Goal: Find specific page/section: Find specific page/section

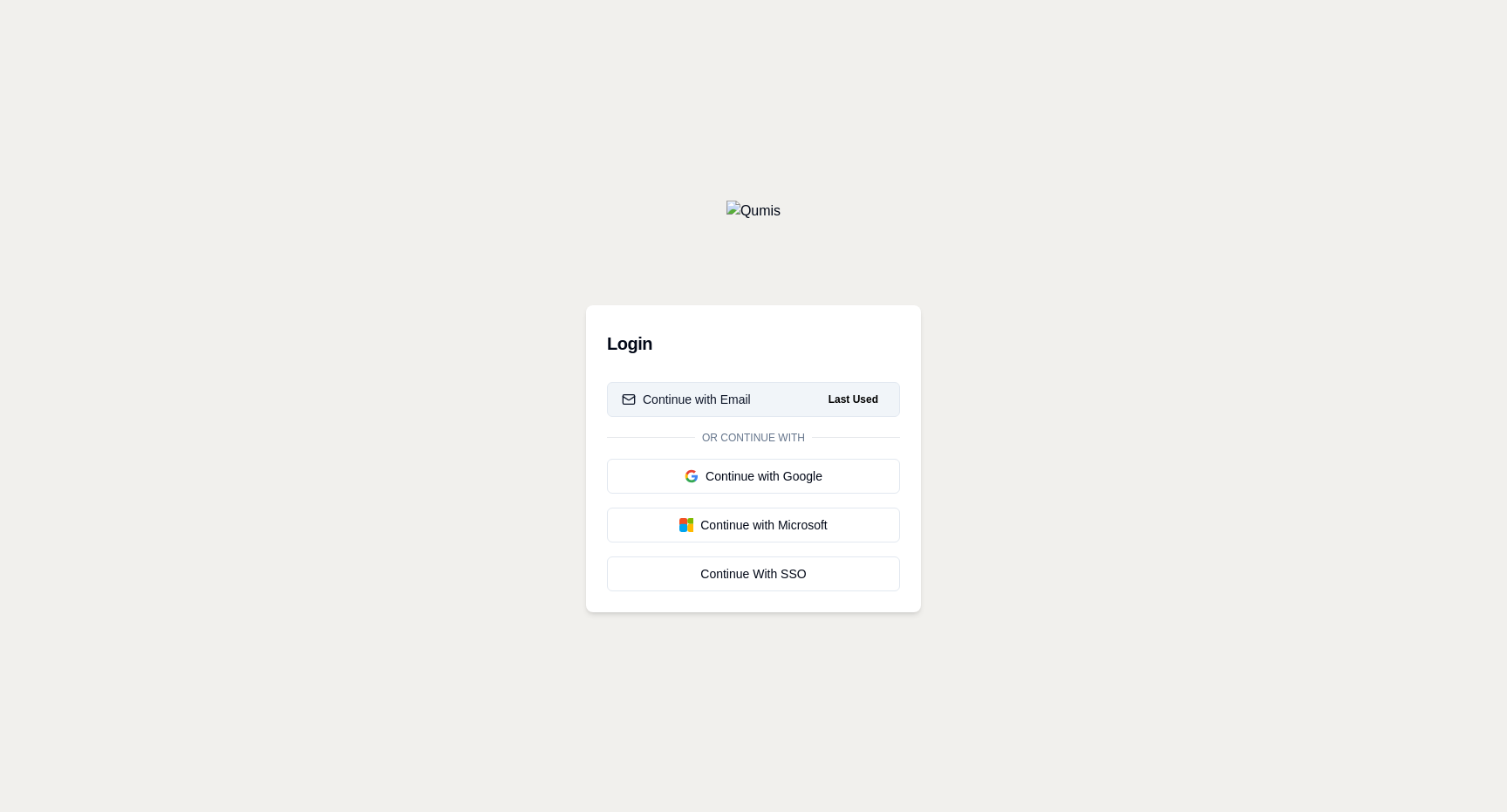
click at [754, 399] on button "Continue with Email Last Used" at bounding box center [754, 400] width 293 height 35
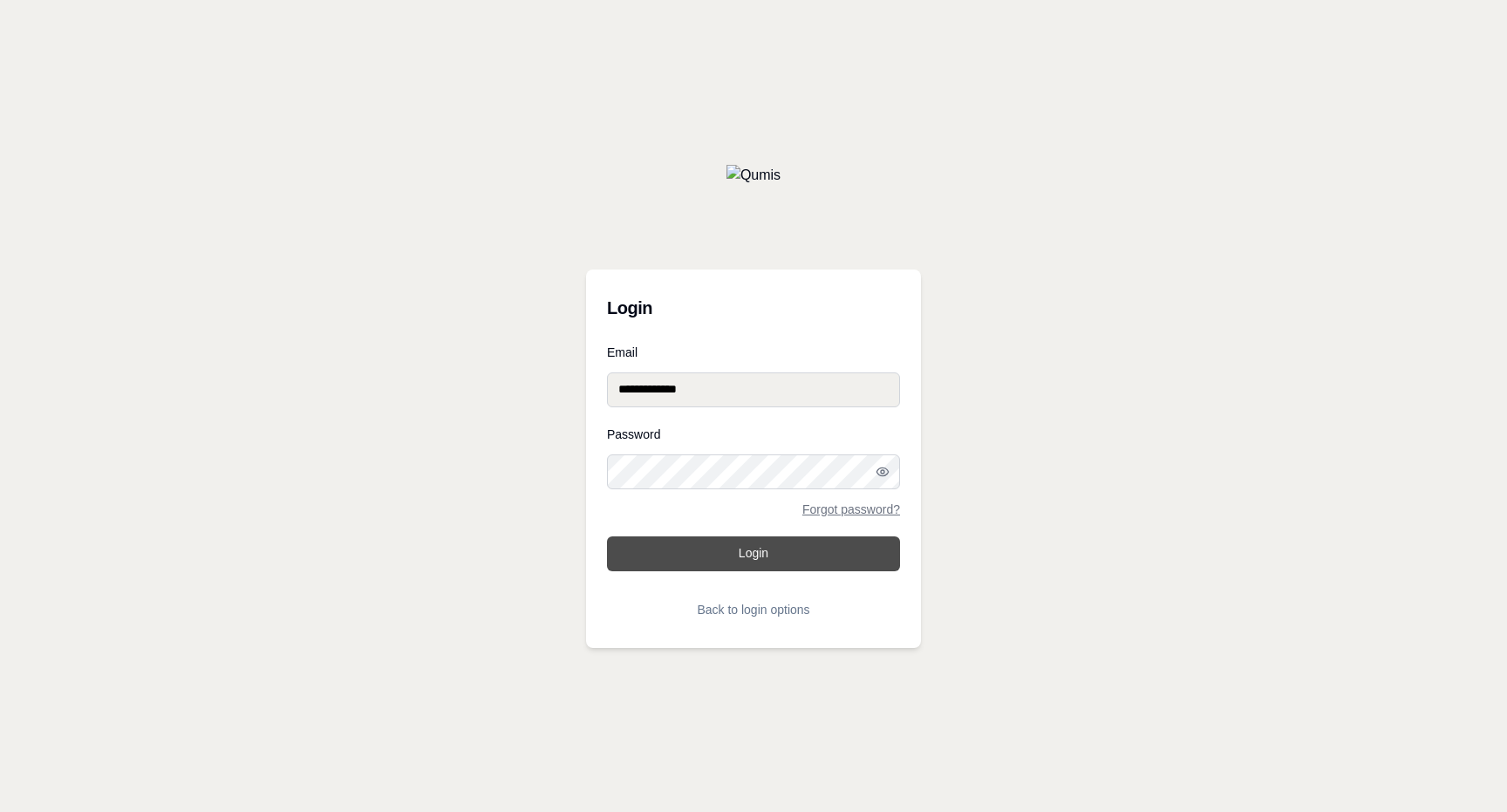
click at [754, 552] on button "Login" at bounding box center [754, 553] width 293 height 35
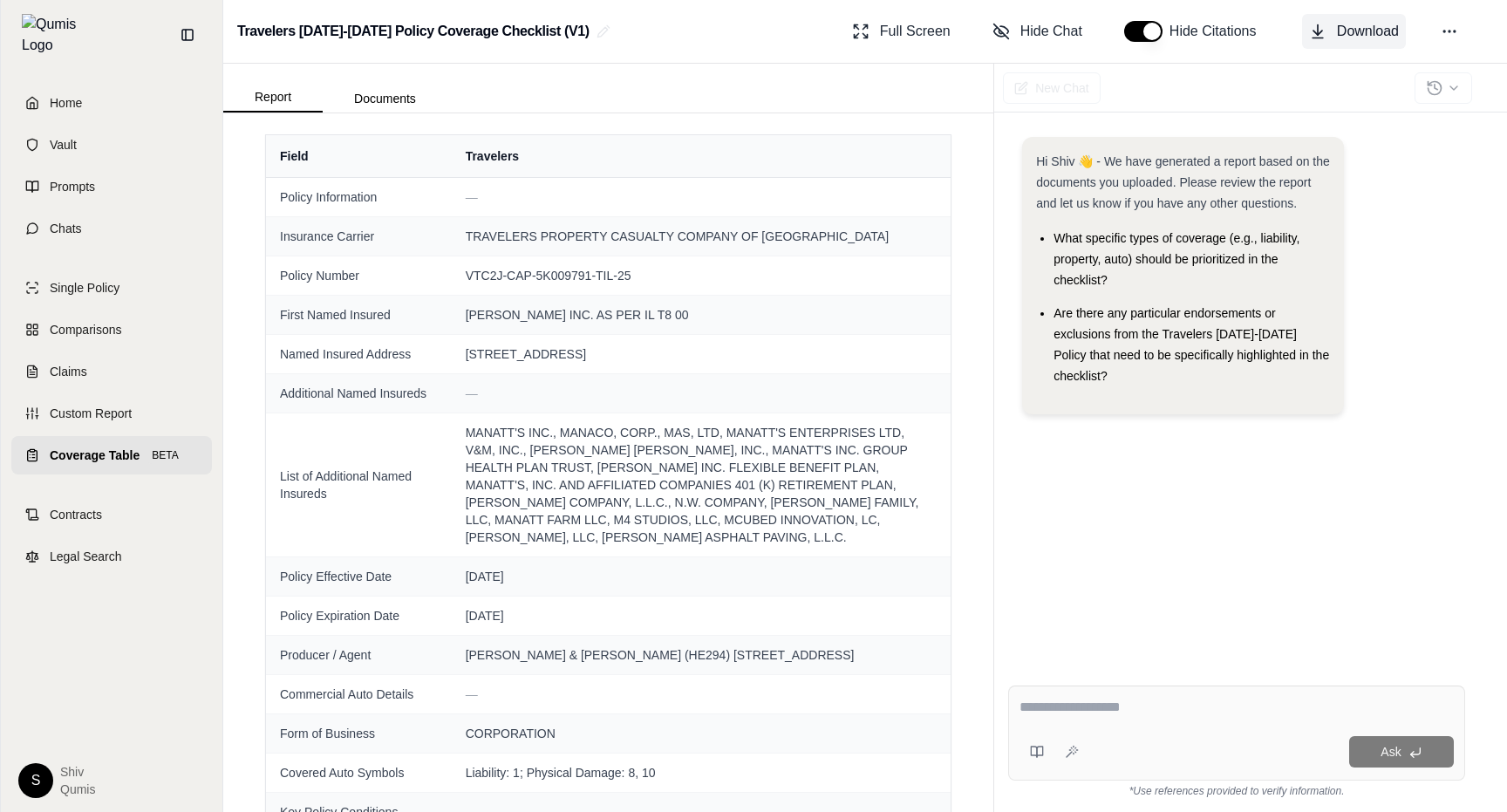
click at [1354, 31] on span "Download" at bounding box center [1368, 30] width 62 height 21
click at [1368, 42] on html "Home Vault Prompts Chats Single Policy Comparisons Claims Custom Report Coverag…" at bounding box center [754, 406] width 1507 height 812
